Goal: Browse casually

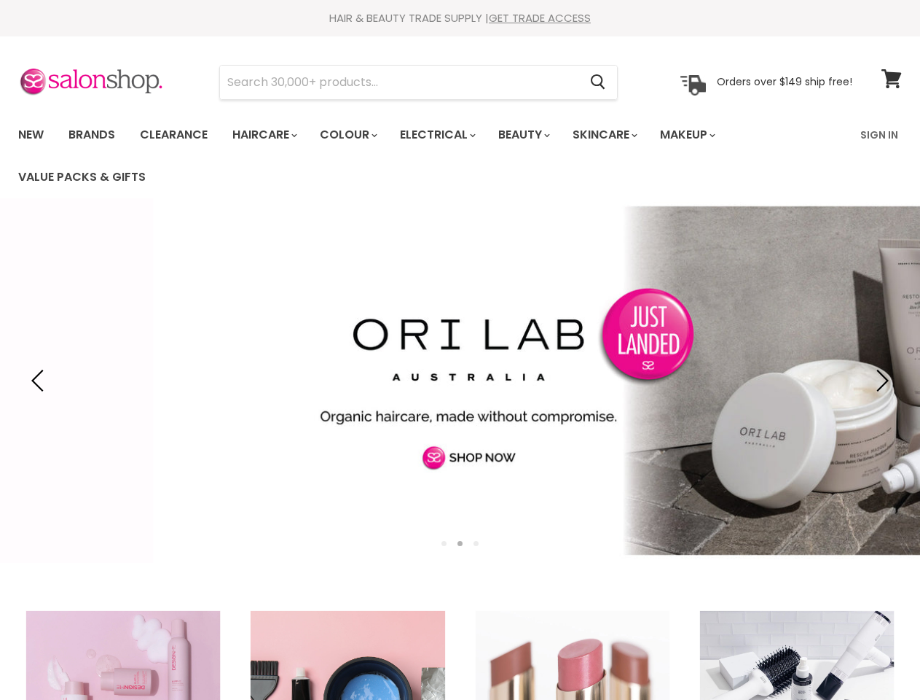
click at [400, 82] on input "Search" at bounding box center [399, 83] width 359 height 34
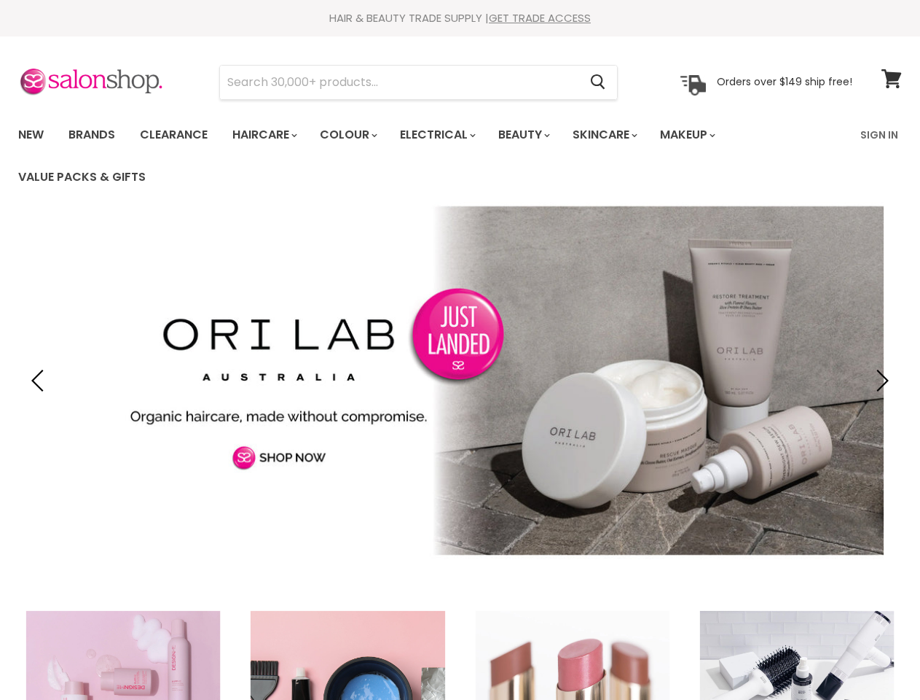
click at [599, 82] on icon "Search" at bounding box center [598, 81] width 15 height 15
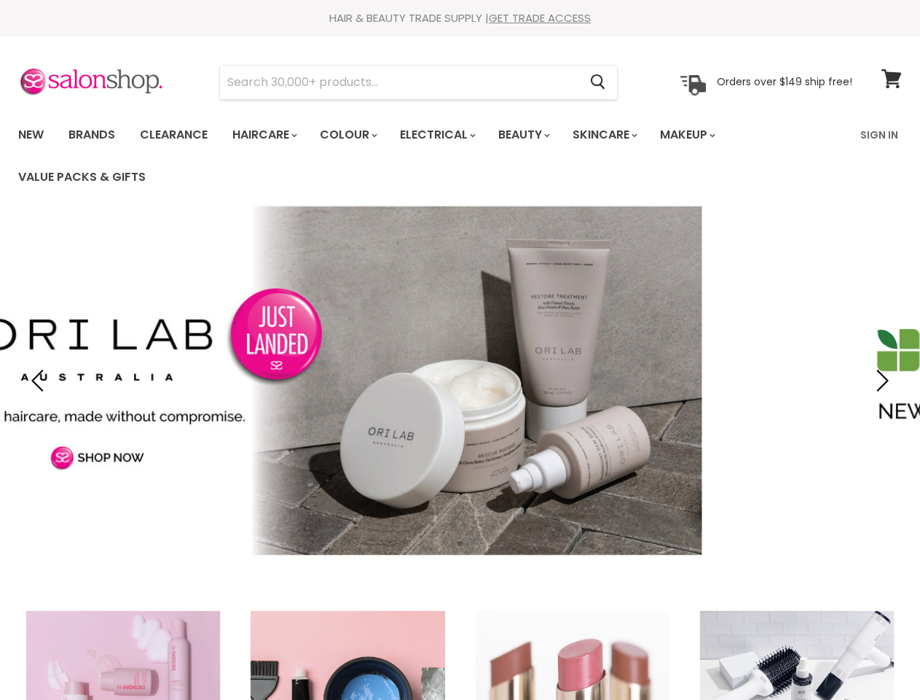
click at [269, 135] on link "Haircare" at bounding box center [264, 135] width 85 height 31
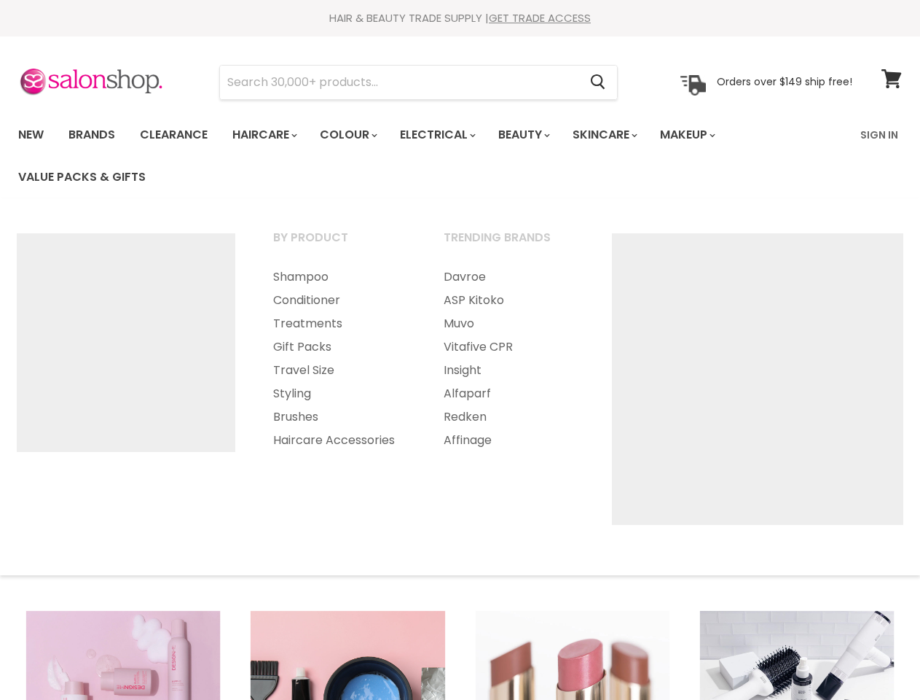
click at [356, 135] on link "Colour" at bounding box center [347, 135] width 77 height 31
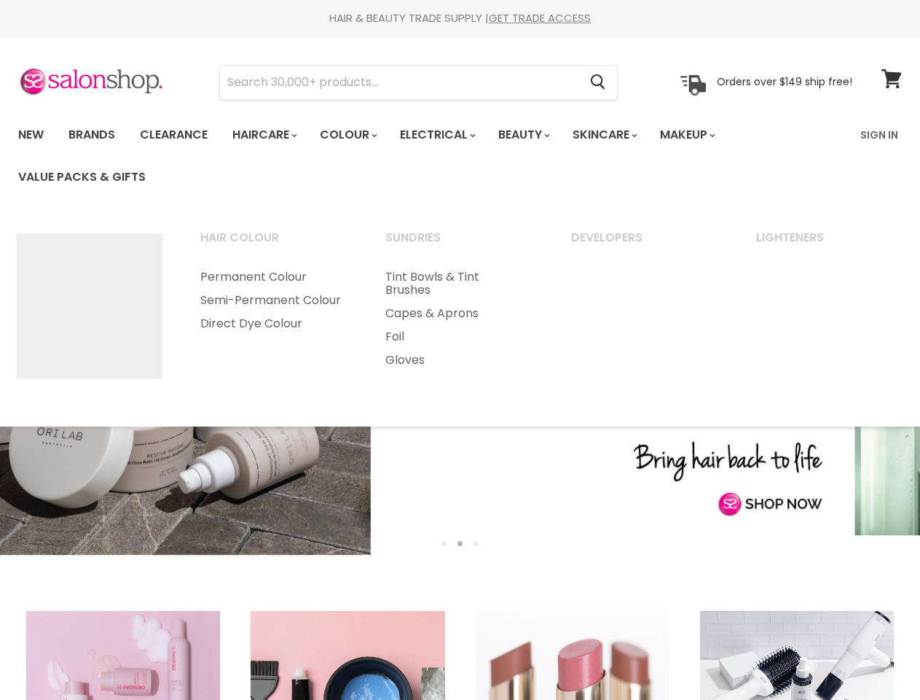
click at [447, 135] on link "Electrical" at bounding box center [436, 135] width 95 height 31
